Goal: Information Seeking & Learning: Find contact information

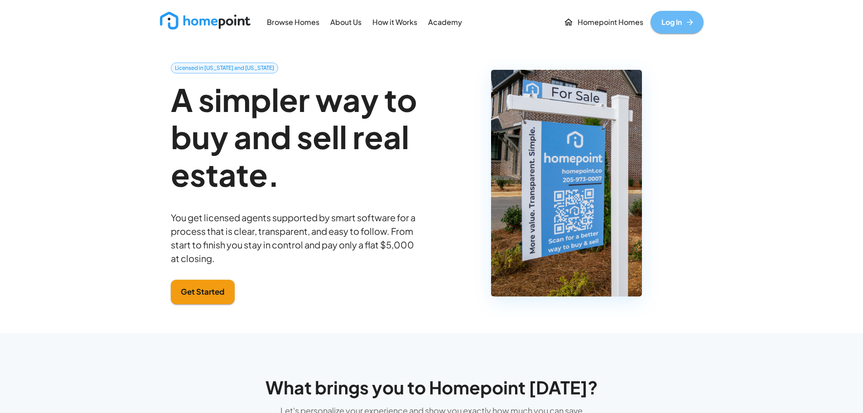
click at [674, 24] on link "Log In" at bounding box center [676, 22] width 53 height 23
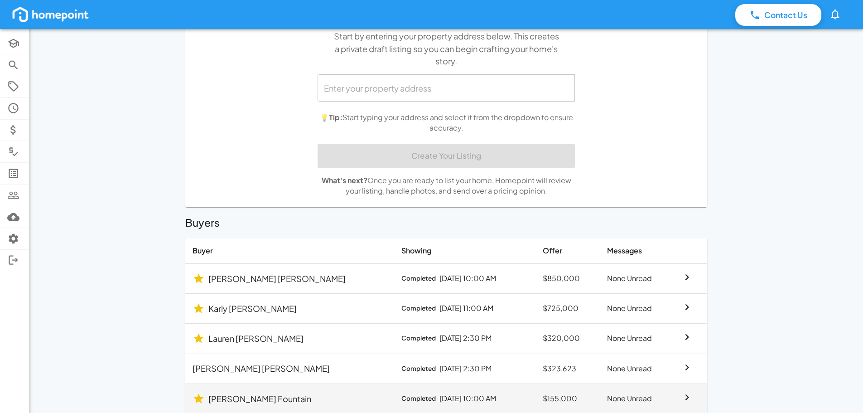
scroll to position [317, 0]
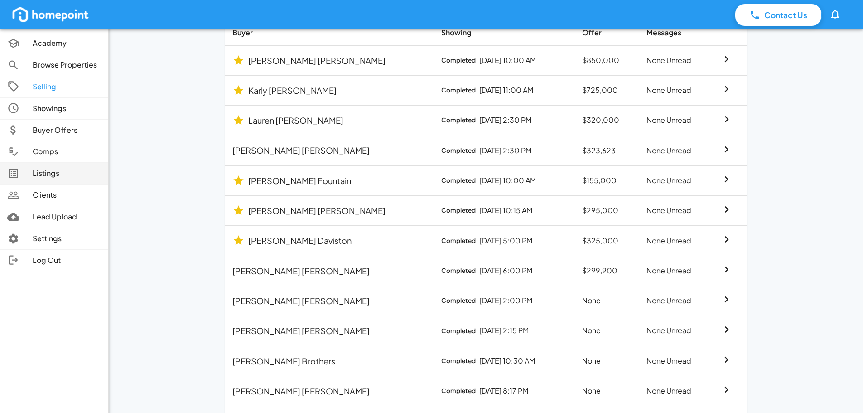
click at [58, 173] on p "Listings" at bounding box center [67, 173] width 68 height 10
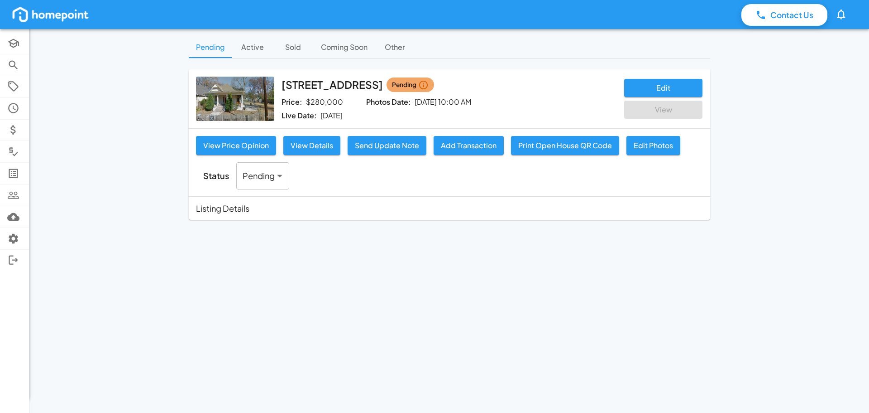
click at [257, 46] on button "Active" at bounding box center [252, 47] width 41 height 22
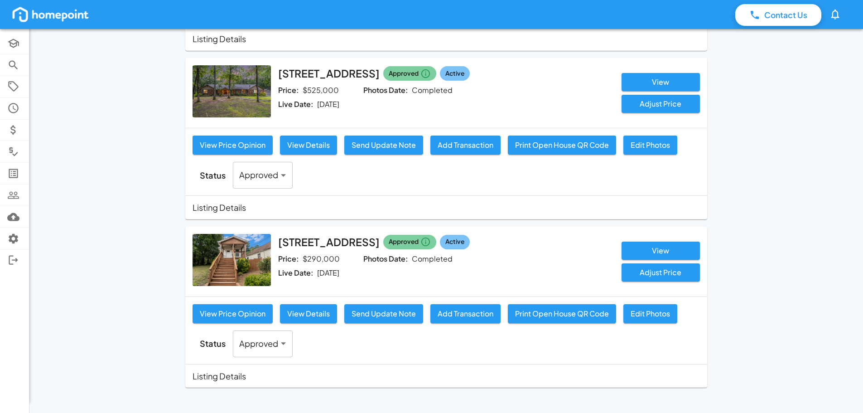
scroll to position [475, 0]
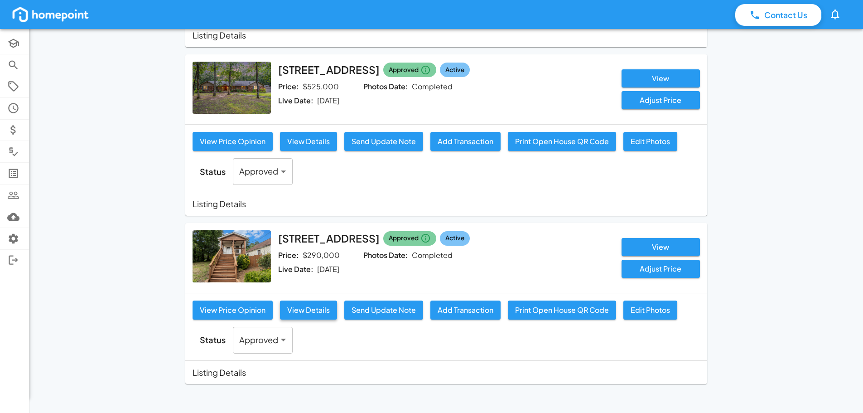
click at [300, 314] on button "View Details" at bounding box center [308, 309] width 57 height 19
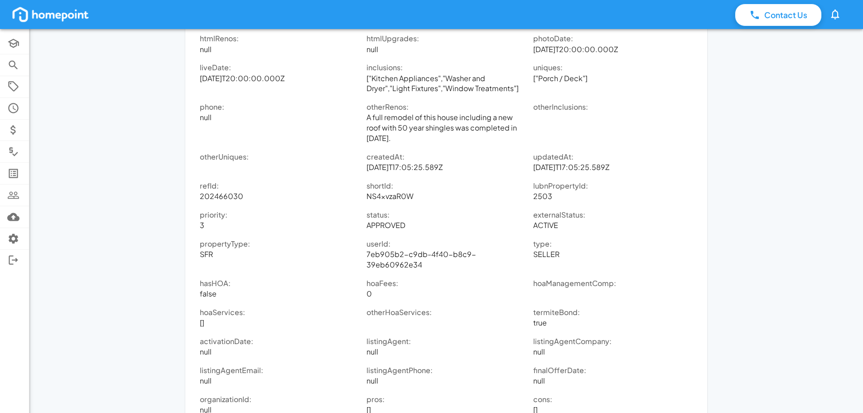
scroll to position [1465, 0]
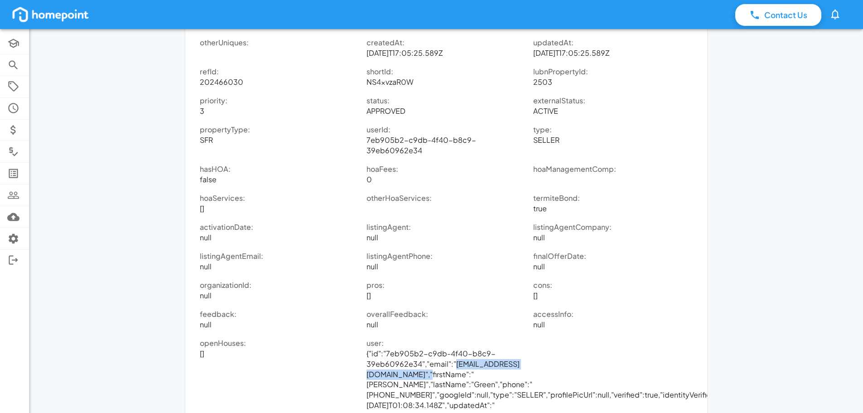
drag, startPoint x: 453, startPoint y: 333, endPoint x: 580, endPoint y: 333, distance: 127.2
click at [526, 348] on p "{"id":"7eb905b2-c9db-4f40-b8c9-39eb60962e34","email":"[EMAIL_ADDRESS][DOMAIN_NA…" at bounding box center [445, 384] width 159 height 72
copy p "[EMAIL_ADDRESS][DOMAIN_NAME]"
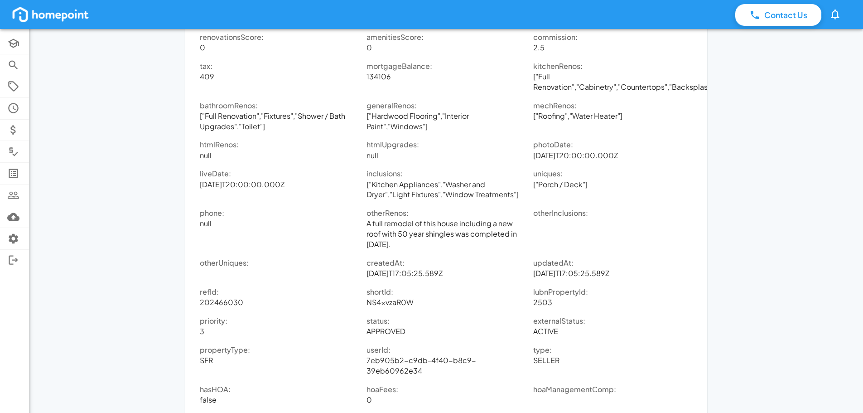
scroll to position [1239, 0]
